Goal: Task Accomplishment & Management: Manage account settings

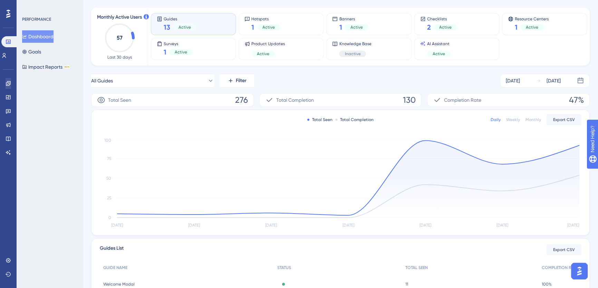
scroll to position [31, 0]
click at [8, 82] on icon at bounding box center [9, 84] width 6 height 6
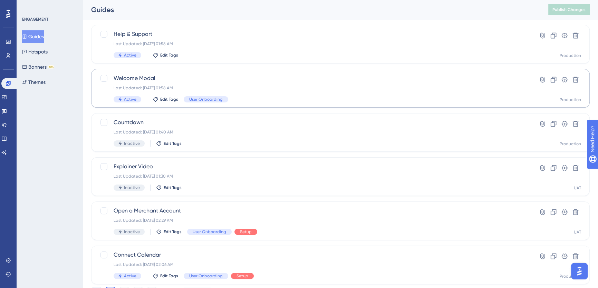
scroll to position [247, 0]
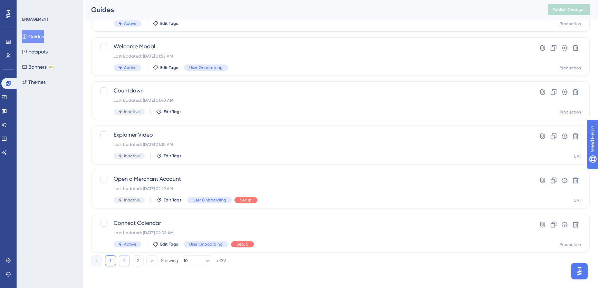
click at [124, 262] on button "2" at bounding box center [124, 261] width 11 height 11
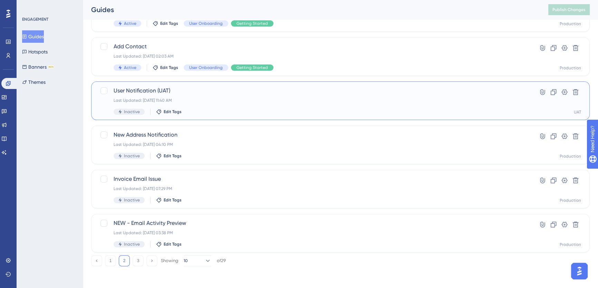
click at [205, 97] on div "User Notification (UAT) Last Updated: Sep 26 2025, 11:40 AM Inactive Edit Tags" at bounding box center [313, 101] width 399 height 28
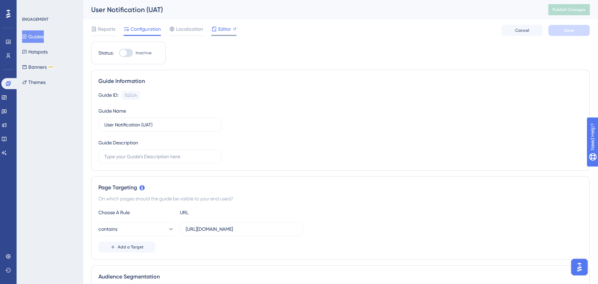
click at [221, 29] on span "Editor" at bounding box center [224, 29] width 13 height 8
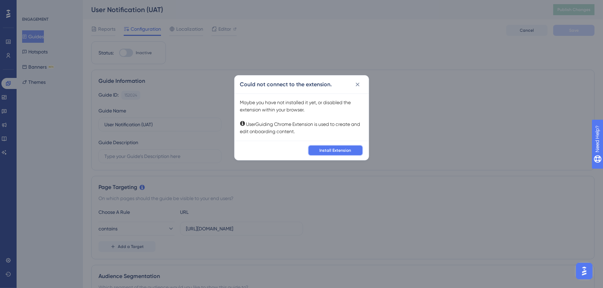
click at [334, 150] on span "Install Extension" at bounding box center [336, 151] width 32 height 6
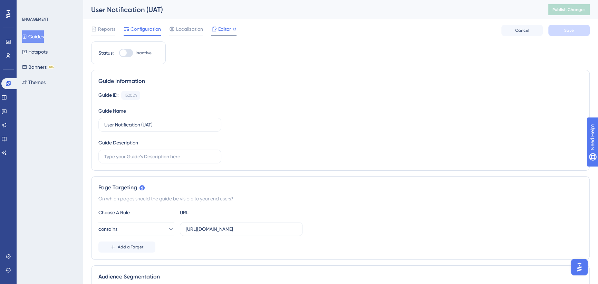
click at [223, 29] on span "Editor" at bounding box center [224, 29] width 13 height 8
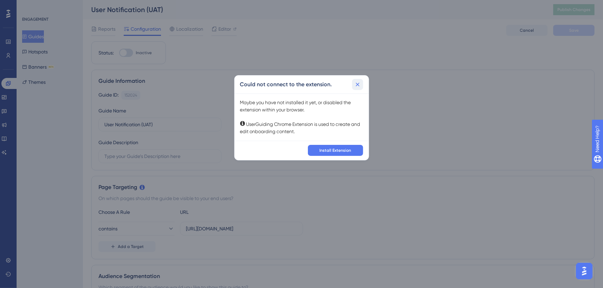
click at [357, 87] on icon at bounding box center [357, 84] width 7 height 7
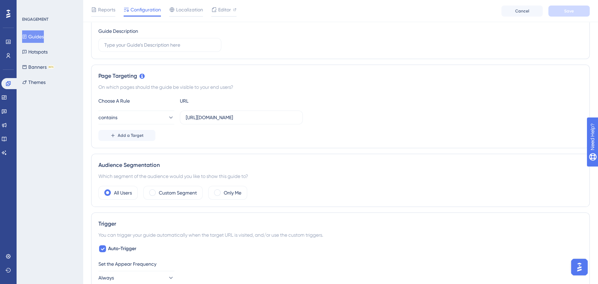
scroll to position [125, 0]
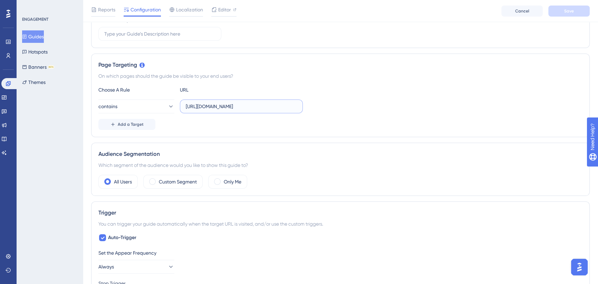
click at [240, 107] on input "https://icy-desert-045d76c0f.1.azurestaticapps.net/" at bounding box center [241, 107] width 111 height 8
drag, startPoint x: 244, startPoint y: 106, endPoint x: 309, endPoint y: 106, distance: 64.6
click at [309, 106] on div "contains https://icy-desert-045d76c0f.1.azurestaticapps.net/" at bounding box center [340, 107] width 484 height 14
click at [330, 89] on div "Choose A Rule URL" at bounding box center [340, 90] width 484 height 8
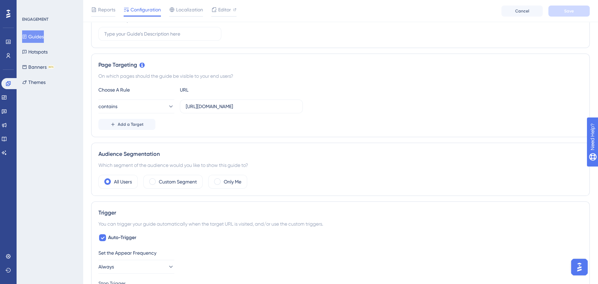
scroll to position [0, 0]
click at [31, 36] on button "Guides" at bounding box center [33, 36] width 22 height 12
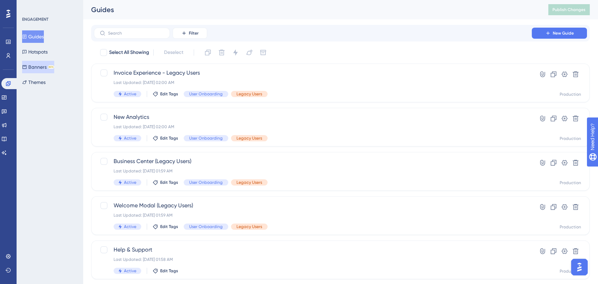
click at [45, 67] on button "Banners BETA" at bounding box center [38, 67] width 32 height 12
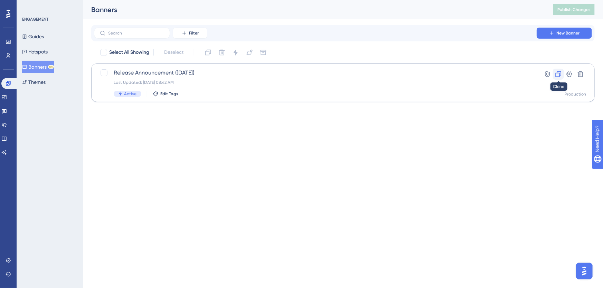
click at [559, 74] on icon at bounding box center [559, 75] width 6 height 6
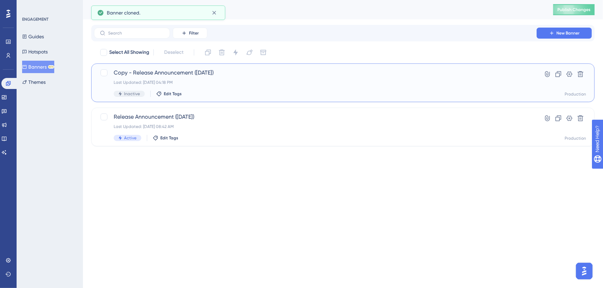
click at [229, 74] on span "Copy - Release Announcement (Oct 25)" at bounding box center [315, 73] width 403 height 8
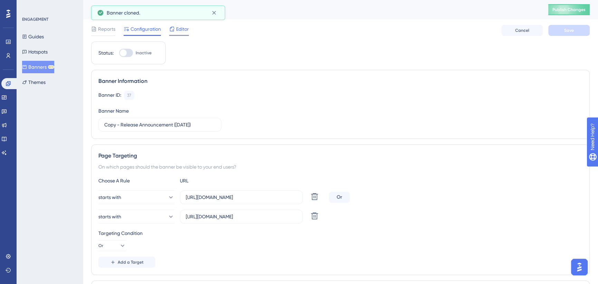
click at [174, 29] on icon at bounding box center [172, 29] width 4 height 4
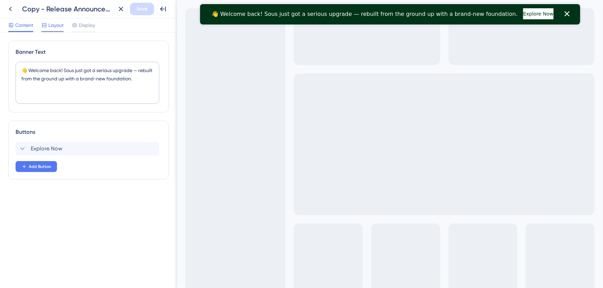
click at [55, 24] on span "Layout" at bounding box center [55, 25] width 15 height 8
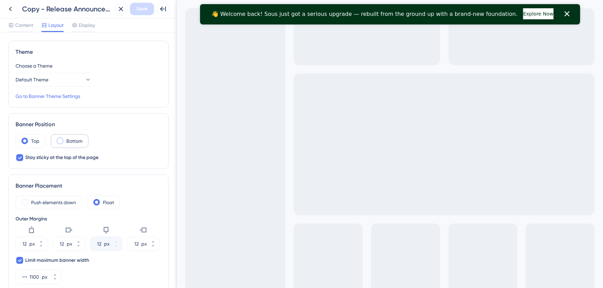
click at [72, 142] on label "Bottom" at bounding box center [74, 141] width 16 height 8
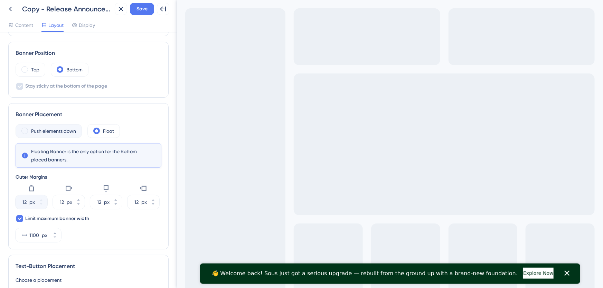
scroll to position [94, 0]
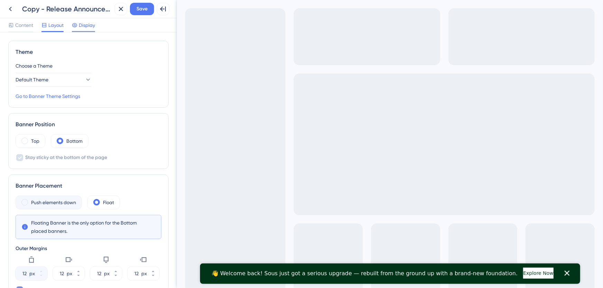
click at [83, 27] on span "Display" at bounding box center [87, 25] width 16 height 8
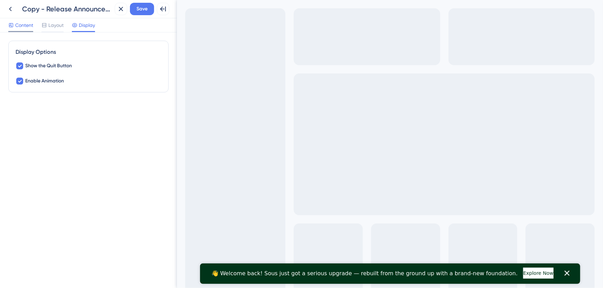
click at [23, 24] on span "Content" at bounding box center [24, 25] width 18 height 8
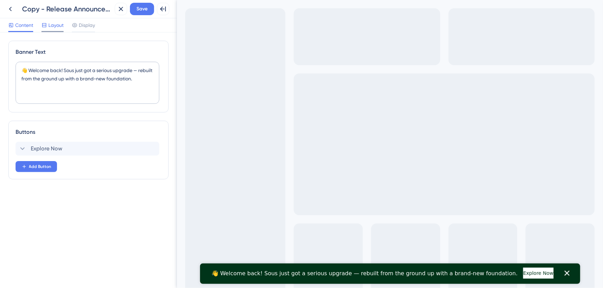
click at [54, 24] on span "Layout" at bounding box center [55, 25] width 15 height 8
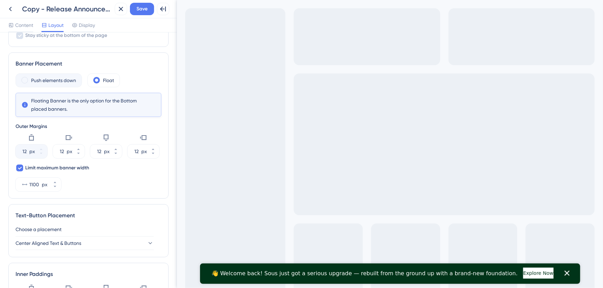
click at [29, 153] on div "px" at bounding box center [32, 152] width 6 height 8
click at [117, 153] on icon at bounding box center [116, 154] width 4 height 4
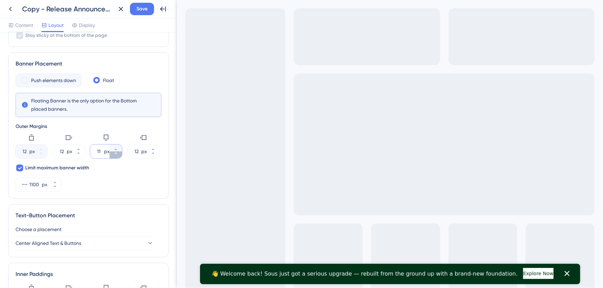
click at [117, 153] on icon at bounding box center [116, 154] width 4 height 4
click at [117, 152] on icon at bounding box center [116, 154] width 4 height 4
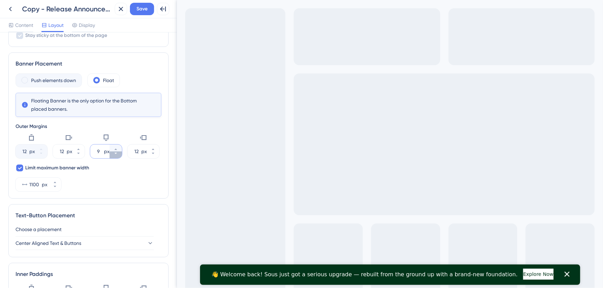
click at [117, 152] on icon at bounding box center [116, 154] width 4 height 4
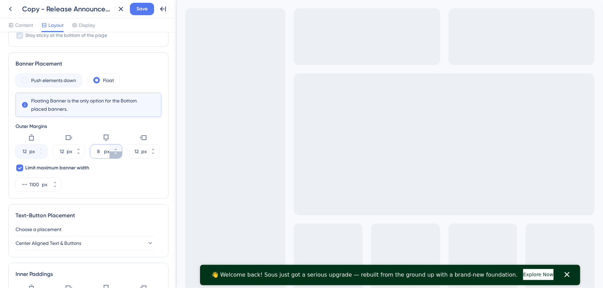
click at [117, 152] on icon at bounding box center [116, 154] width 4 height 4
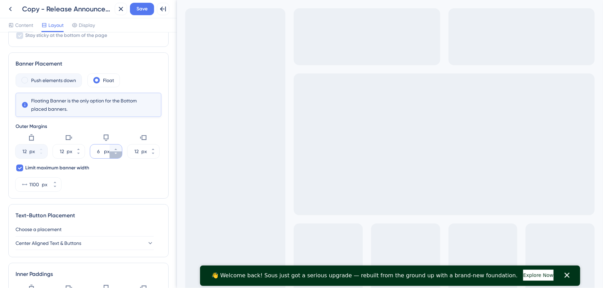
click at [117, 152] on icon at bounding box center [116, 154] width 4 height 4
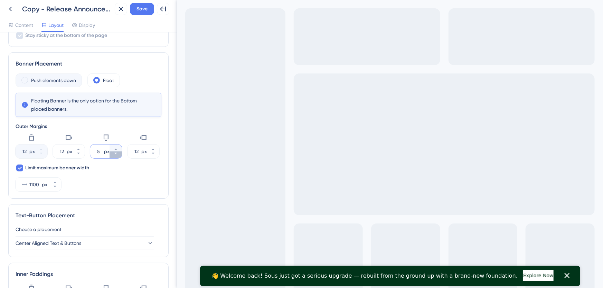
click at [114, 154] on icon at bounding box center [116, 154] width 4 height 4
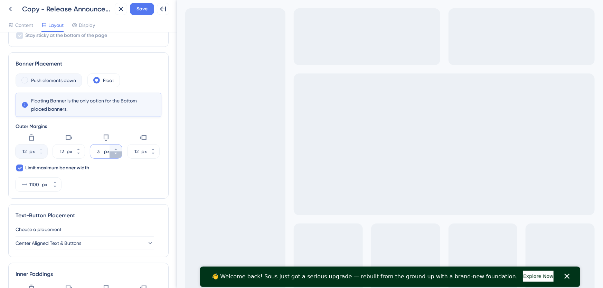
click at [114, 154] on icon at bounding box center [116, 154] width 4 height 4
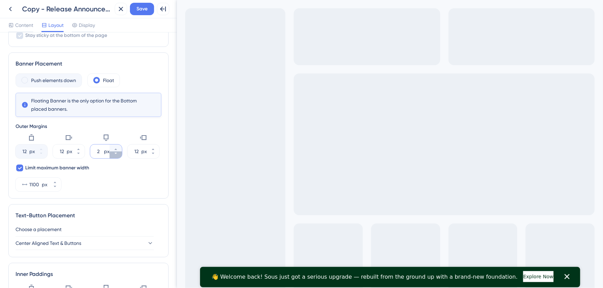
click at [114, 154] on icon at bounding box center [116, 154] width 4 height 4
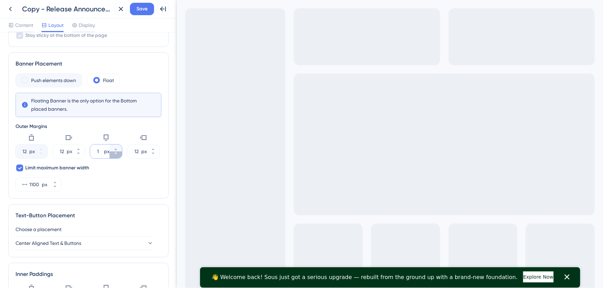
click at [114, 154] on icon at bounding box center [116, 154] width 4 height 4
type input "0"
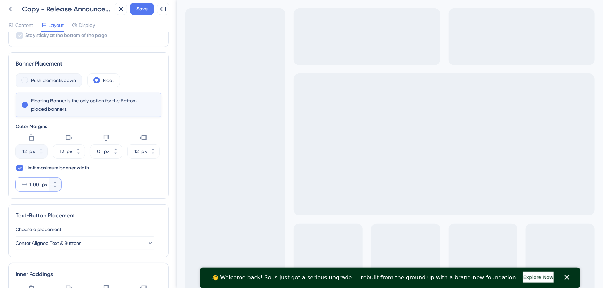
click at [40, 183] on input "1100" at bounding box center [34, 185] width 11 height 8
click at [34, 186] on input "1100" at bounding box center [34, 185] width 11 height 8
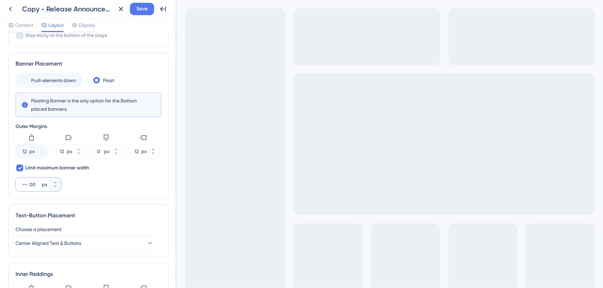
click at [31, 185] on input "00" at bounding box center [34, 185] width 11 height 8
click at [82, 182] on div "Push elements down Float Floating Banner is the only option for the Bottom plac…" at bounding box center [89, 133] width 146 height 118
click at [29, 186] on div "0 px" at bounding box center [32, 185] width 33 height 14
click at [29, 186] on input "0" at bounding box center [34, 185] width 11 height 8
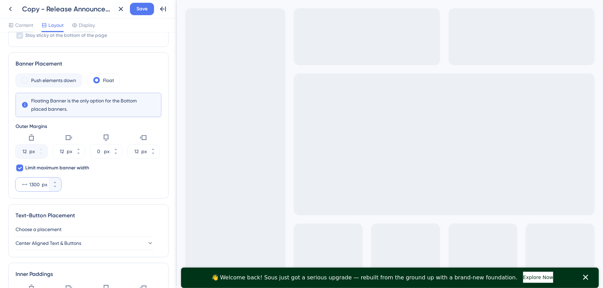
scroll to position [59, 0]
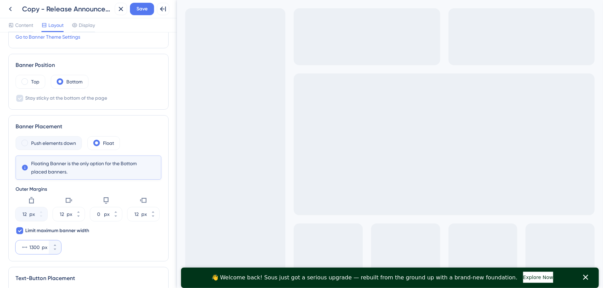
type input "1300"
click at [60, 143] on label "Push elements down" at bounding box center [53, 143] width 45 height 8
click at [34, 142] on label "Push elements down" at bounding box center [53, 143] width 45 height 8
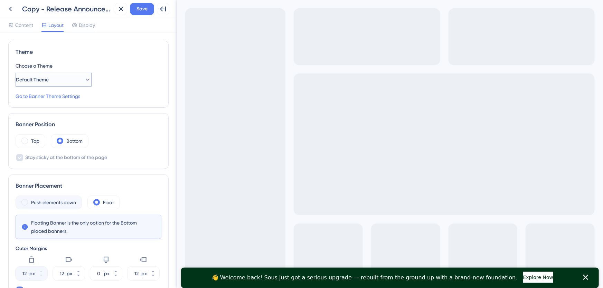
click at [59, 79] on button "Default Theme" at bounding box center [54, 80] width 76 height 14
click at [66, 78] on button "Default Theme" at bounding box center [54, 80] width 76 height 14
click at [121, 59] on div "Theme Choose a Theme Default Theme Go to Banner Theme Settings" at bounding box center [88, 74] width 160 height 67
click at [28, 25] on span "Content" at bounding box center [24, 25] width 18 height 8
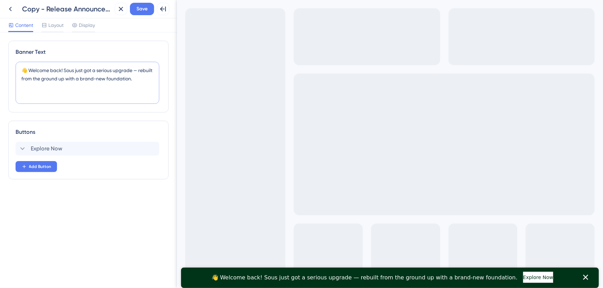
click at [70, 78] on textarea "👋 Welcome back! Sous just got a serious upgrade — rebuilt from the ground up wi…" at bounding box center [88, 83] width 144 height 42
click at [24, 146] on icon at bounding box center [22, 149] width 8 height 8
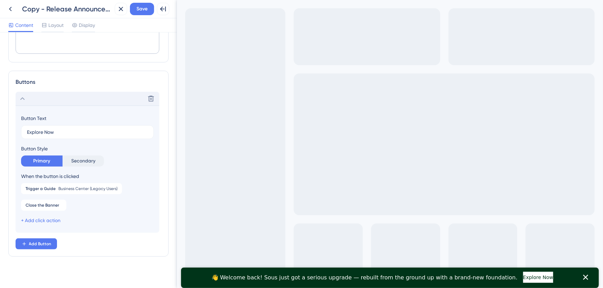
scroll to position [54, 0]
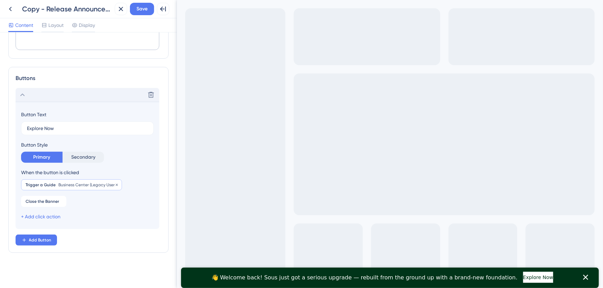
click at [93, 183] on span "Business Center (Legacy Users)" at bounding box center [87, 185] width 59 height 6
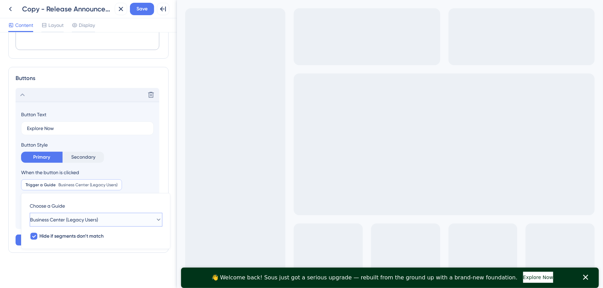
click at [85, 219] on span "Business Center (Legacy Users)" at bounding box center [64, 220] width 68 height 8
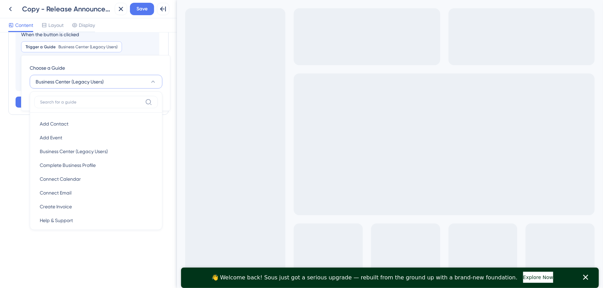
click at [18, 156] on div "Banner Text 👋 Welcome back! Sous just got a serious upgrade — rebuilt from the …" at bounding box center [88, 160] width 177 height 256
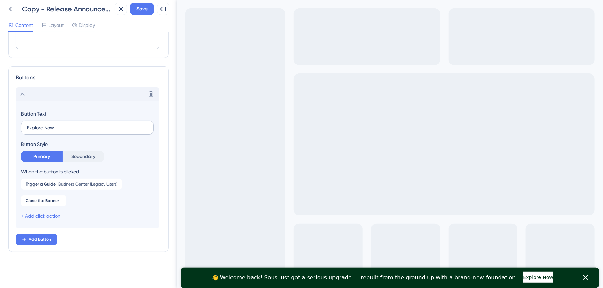
scroll to position [54, 0]
click at [59, 185] on span "Business Center (Legacy Users)" at bounding box center [87, 185] width 59 height 6
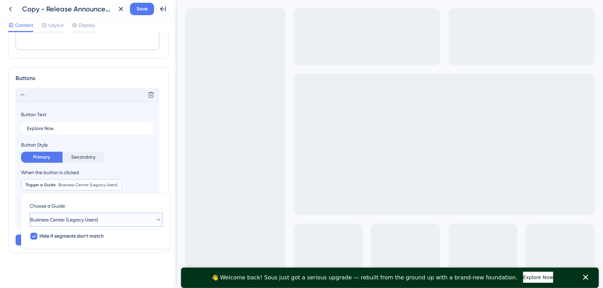
click at [70, 219] on span "Business Center (Legacy Users)" at bounding box center [64, 220] width 68 height 8
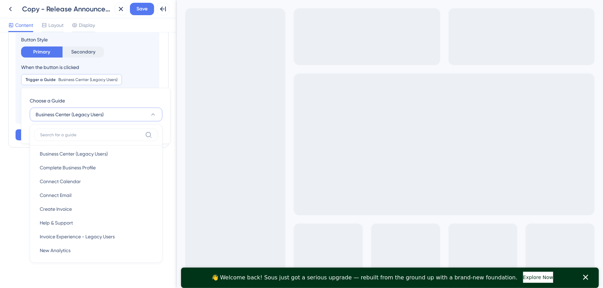
scroll to position [0, 0]
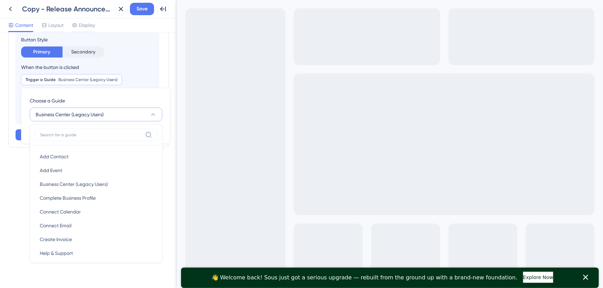
click at [113, 117] on button "Business Center (Legacy Users)" at bounding box center [96, 115] width 133 height 14
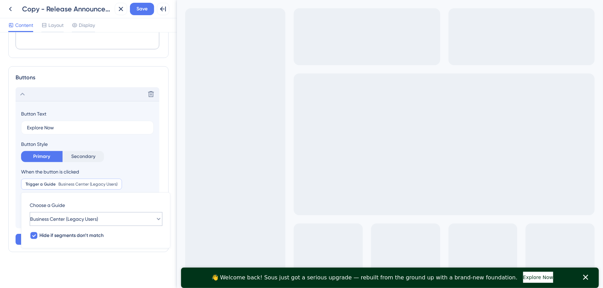
scroll to position [54, 0]
click at [120, 170] on div "When the button is clicked" at bounding box center [87, 173] width 133 height 8
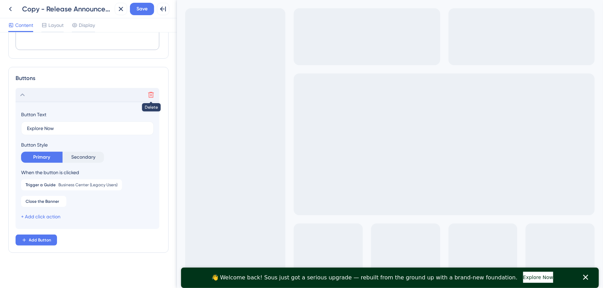
click at [150, 95] on icon at bounding box center [151, 95] width 7 height 7
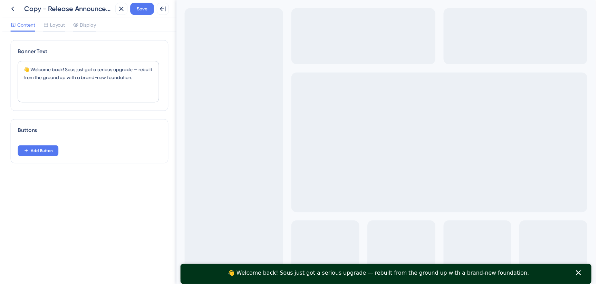
scroll to position [0, 0]
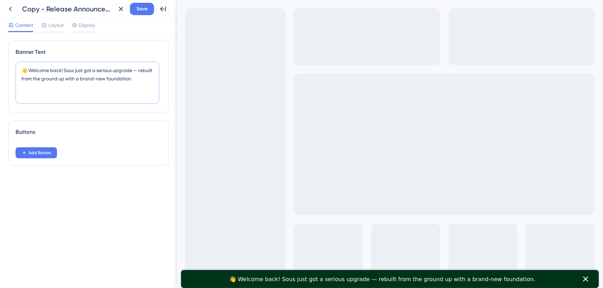
click at [68, 79] on textarea "👋 Welcome back! Sous just got a serious upgrade — rebuilt from the ground up wi…" at bounding box center [88, 83] width 144 height 42
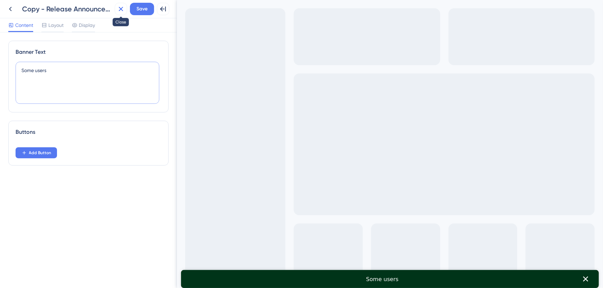
type textarea "Some users"
click at [122, 7] on icon at bounding box center [121, 9] width 8 height 8
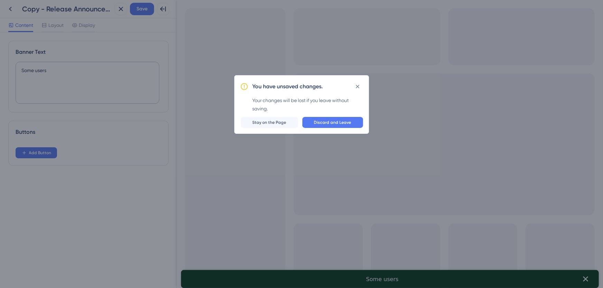
click at [338, 128] on div "You have unsaved changes. Your changes will be lost if you leave without saving…" at bounding box center [301, 104] width 135 height 59
click at [332, 121] on span "Discard and Leave" at bounding box center [332, 123] width 37 height 6
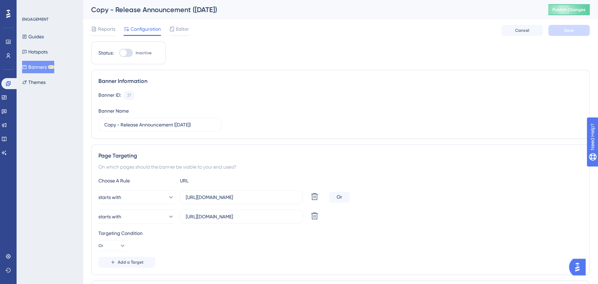
click at [43, 66] on button "Banners BETA" at bounding box center [38, 67] width 32 height 12
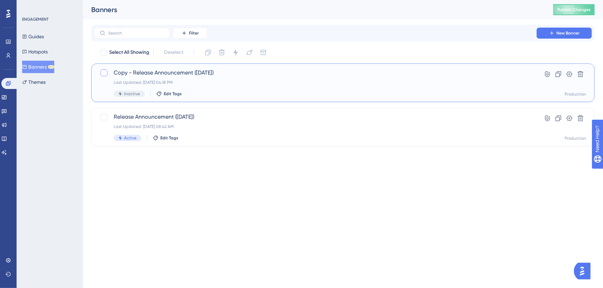
click at [104, 72] on div at bounding box center [104, 72] width 7 height 7
checkbox input "true"
click at [224, 51] on icon at bounding box center [221, 52] width 7 height 7
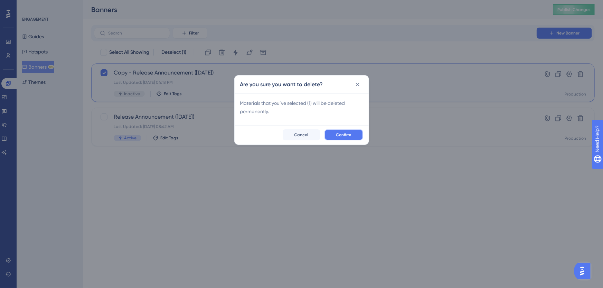
click at [337, 135] on span "Confirm" at bounding box center [343, 135] width 15 height 6
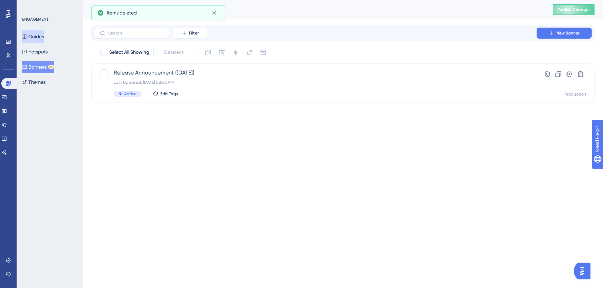
click at [36, 37] on button "Guides" at bounding box center [33, 36] width 22 height 12
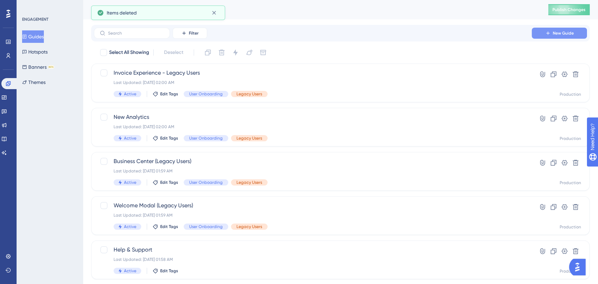
click at [544, 31] on button "New Guide" at bounding box center [559, 33] width 55 height 11
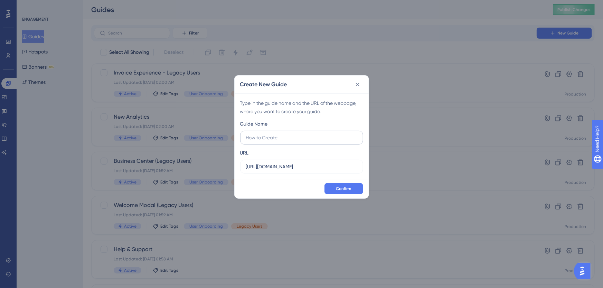
click at [298, 138] on input "text" at bounding box center [301, 138] width 111 height 8
click at [290, 165] on input "https://icy-desert-045d76c0f.1.azurestaticapps.net" at bounding box center [301, 167] width 111 height 8
drag, startPoint x: 301, startPoint y: 165, endPoint x: 391, endPoint y: 162, distance: 90.2
click at [391, 162] on div "Create New Guide Type in the guide name and the URL of the webpage, where you w…" at bounding box center [301, 144] width 603 height 288
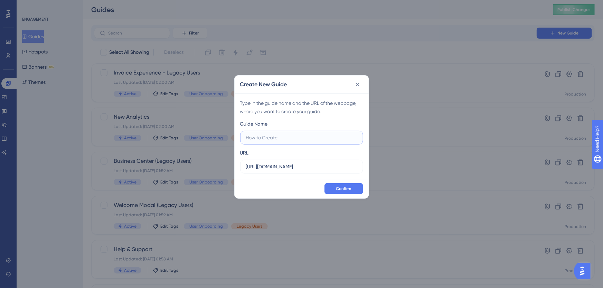
click at [275, 136] on input "text" at bounding box center [301, 138] width 111 height 8
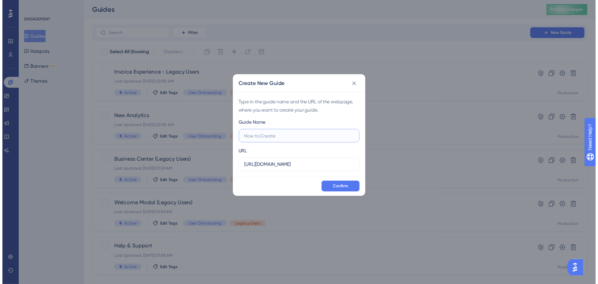
scroll to position [0, 0]
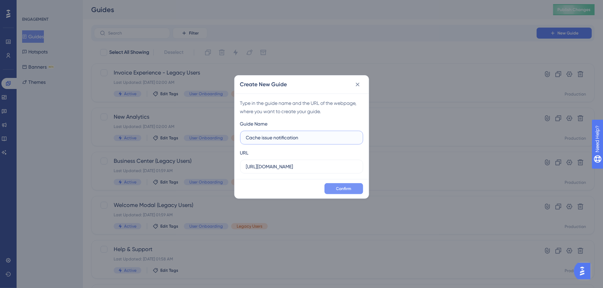
type input "Cache issue notification"
click at [338, 187] on span "Confirm" at bounding box center [343, 189] width 15 height 6
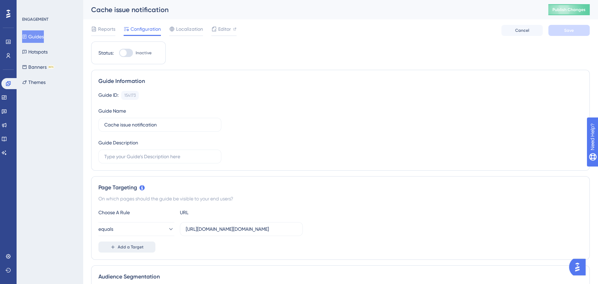
click at [137, 246] on span "Add a Target" at bounding box center [131, 247] width 26 height 6
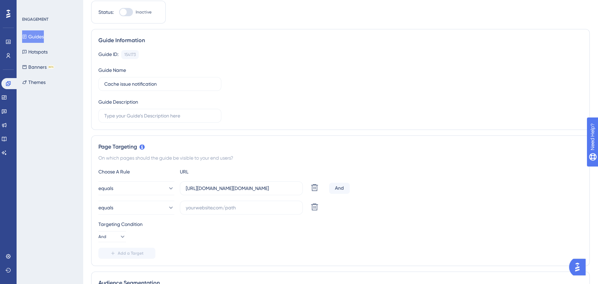
scroll to position [63, 0]
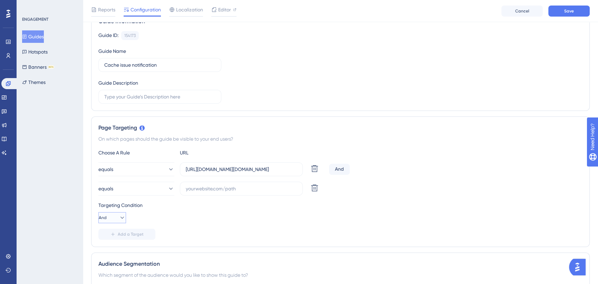
click at [120, 217] on icon at bounding box center [122, 217] width 7 height 7
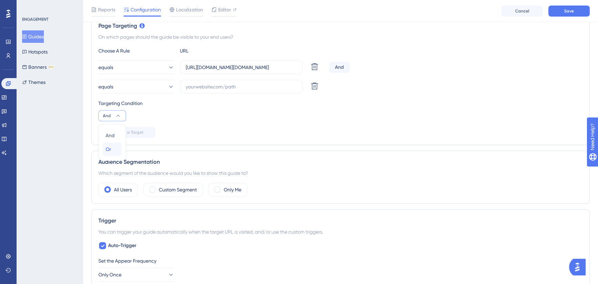
click at [112, 150] on div "Or Or" at bounding box center [112, 149] width 13 height 14
click at [238, 85] on input "text" at bounding box center [241, 87] width 111 height 8
type input "https://app.getsous.com"
click at [193, 121] on div "Choose A Rule URL equals https://sousuat-identity.azurewebsites.net/Identity/Ac…" at bounding box center [340, 92] width 484 height 91
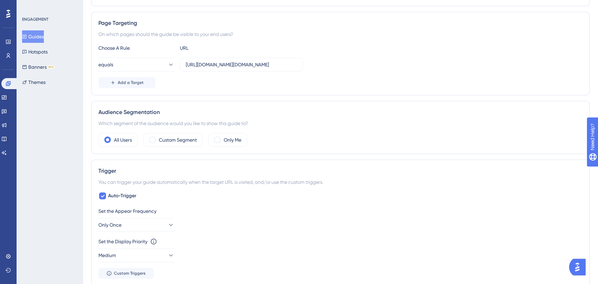
scroll to position [0, 0]
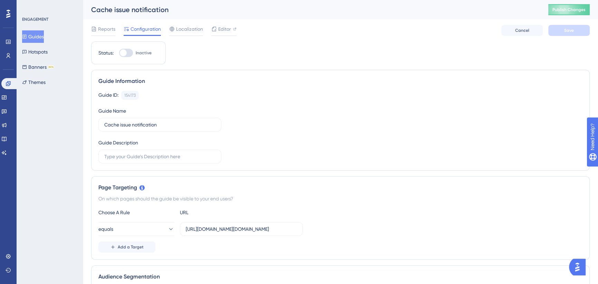
click at [128, 54] on div at bounding box center [126, 53] width 14 height 8
click at [119, 53] on input "Inactive" at bounding box center [119, 53] width 0 height 0
checkbox input "true"
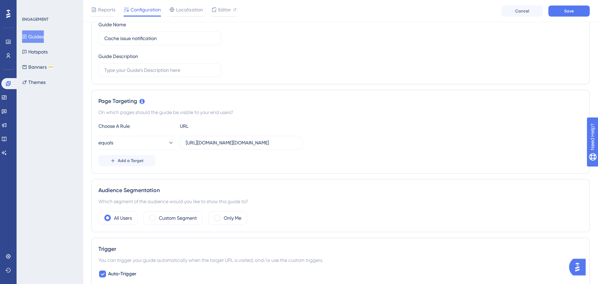
scroll to position [94, 0]
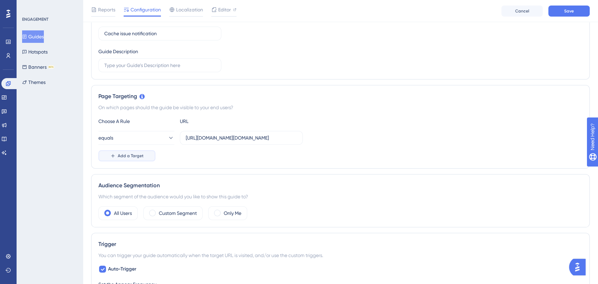
click at [129, 151] on button "Add a Target" at bounding box center [126, 155] width 57 height 11
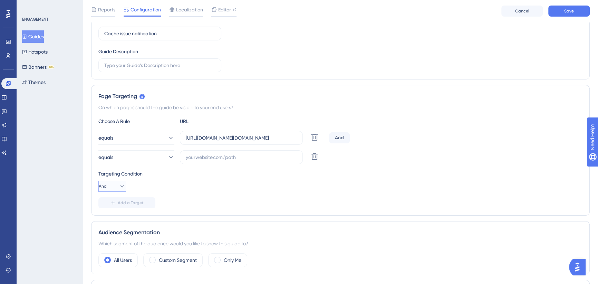
click at [119, 183] on icon at bounding box center [122, 186] width 7 height 7
click at [112, 222] on div "Or Or" at bounding box center [112, 220] width 13 height 14
click at [218, 153] on input "text" at bounding box center [241, 157] width 111 height 8
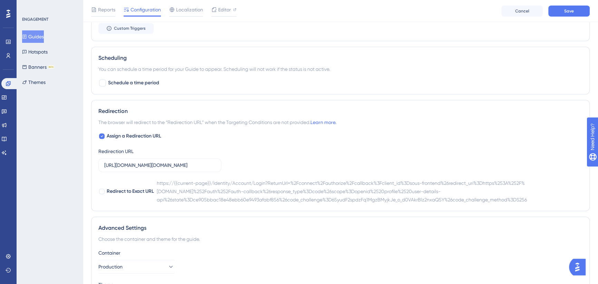
scroll to position [452, 0]
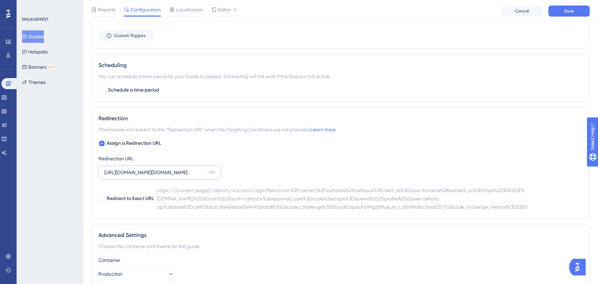
type input "https://app.getsous.com"
click at [134, 171] on input "https://sousuat-identity.azurewebsites.net/Identity/Account/Login?ReturnUrl=%2F…" at bounding box center [154, 173] width 100 height 8
click at [146, 172] on input "https://sousuat-identity.azurewebsites.net/Identity/Account/Login?ReturnUrl=%2F…" at bounding box center [154, 173] width 100 height 8
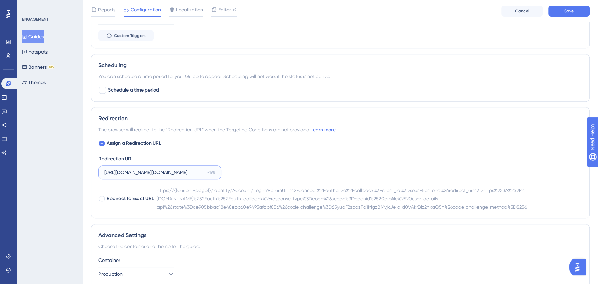
click at [122, 170] on input "https://sousuat-identity.azurewebsites.net/Identity/Account/Login?ReturnUrl=%2F…" at bounding box center [154, 173] width 100 height 8
drag, startPoint x: 122, startPoint y: 173, endPoint x: 236, endPoint y: 173, distance: 114.0
click at [236, 173] on div "Assign a Redirection URL Redirection URL https://sousuat-identity.azurewebsites…" at bounding box center [340, 175] width 484 height 72
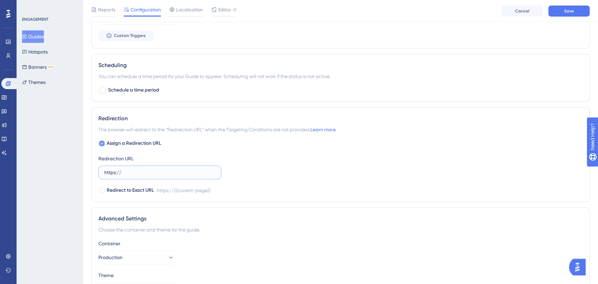
type input "https://"
click at [102, 141] on icon at bounding box center [102, 144] width 3 height 6
checkbox input "false"
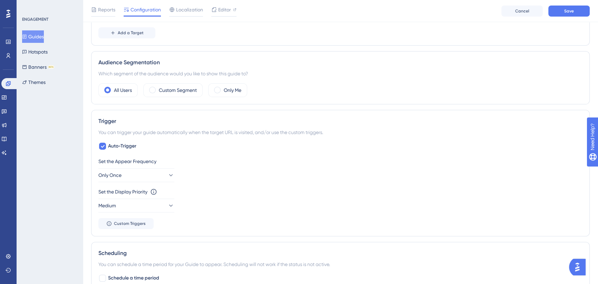
scroll to position [263, 0]
click at [560, 13] on button "Save" at bounding box center [569, 11] width 41 height 11
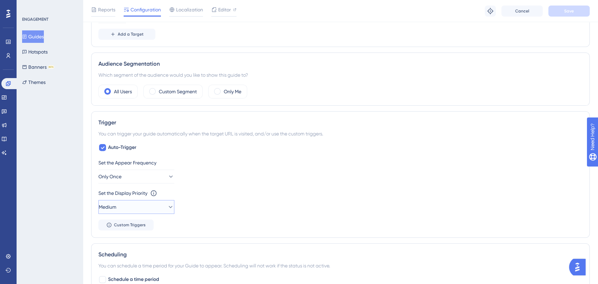
click at [149, 207] on button "Medium" at bounding box center [136, 207] width 76 height 14
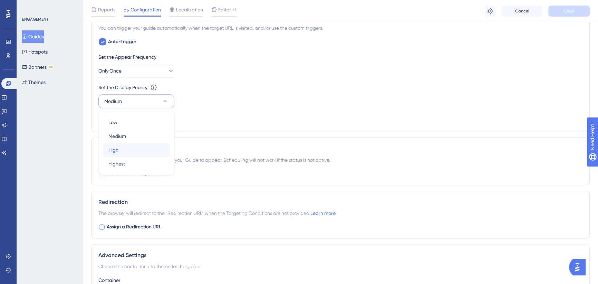
click at [155, 149] on div "High High" at bounding box center [136, 150] width 56 height 14
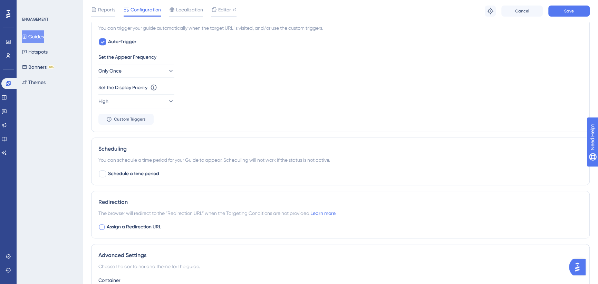
click at [242, 92] on div "Set the Display Priority This option will set the display priority between auto…" at bounding box center [340, 95] width 484 height 25
click at [566, 17] on div "Reports Configuration Localization Editor Troubleshoot Cancel Save" at bounding box center [340, 11] width 515 height 22
click at [569, 10] on span "Save" at bounding box center [570, 11] width 10 height 6
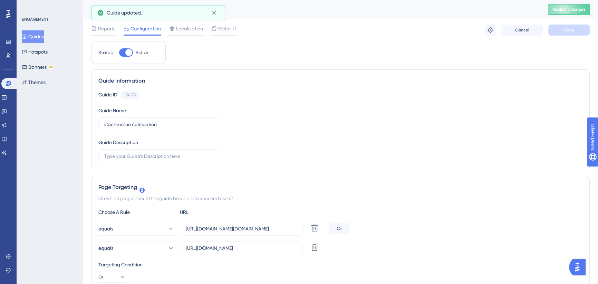
scroll to position [0, 0]
click at [563, 8] on button "Publish Changes" at bounding box center [569, 9] width 41 height 11
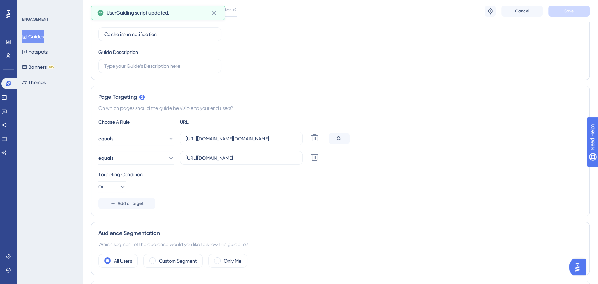
scroll to position [94, 0]
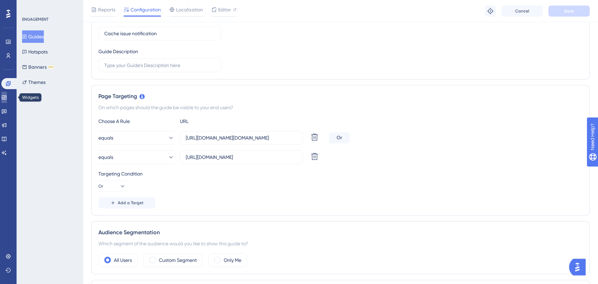
click at [7, 98] on icon at bounding box center [4, 98] width 6 height 6
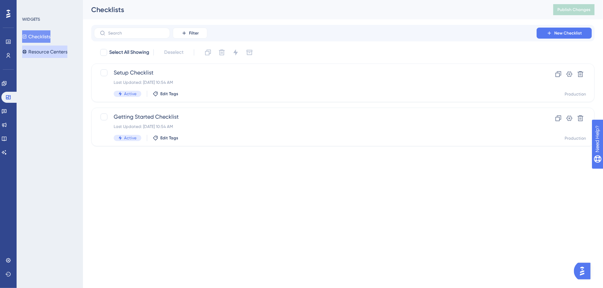
click at [58, 49] on button "Resource Centers" at bounding box center [44, 52] width 45 height 12
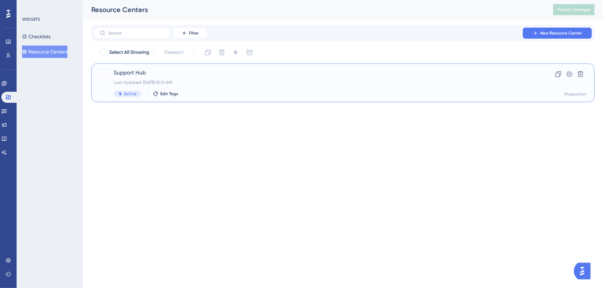
click at [187, 72] on span "Support Hub" at bounding box center [315, 73] width 403 height 8
